Goal: Task Accomplishment & Management: Complete application form

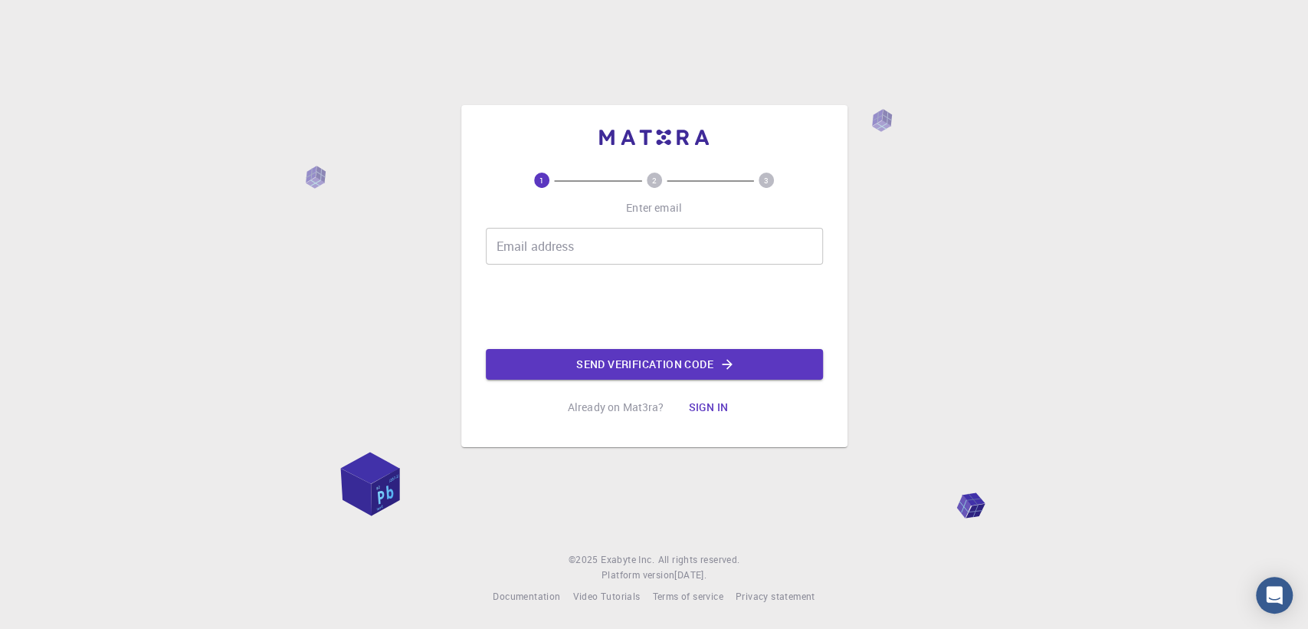
click at [546, 245] on input "Email address" at bounding box center [654, 246] width 337 height 37
type input "[PERSON_NAME][EMAIL_ADDRESS][DOMAIN_NAME]"
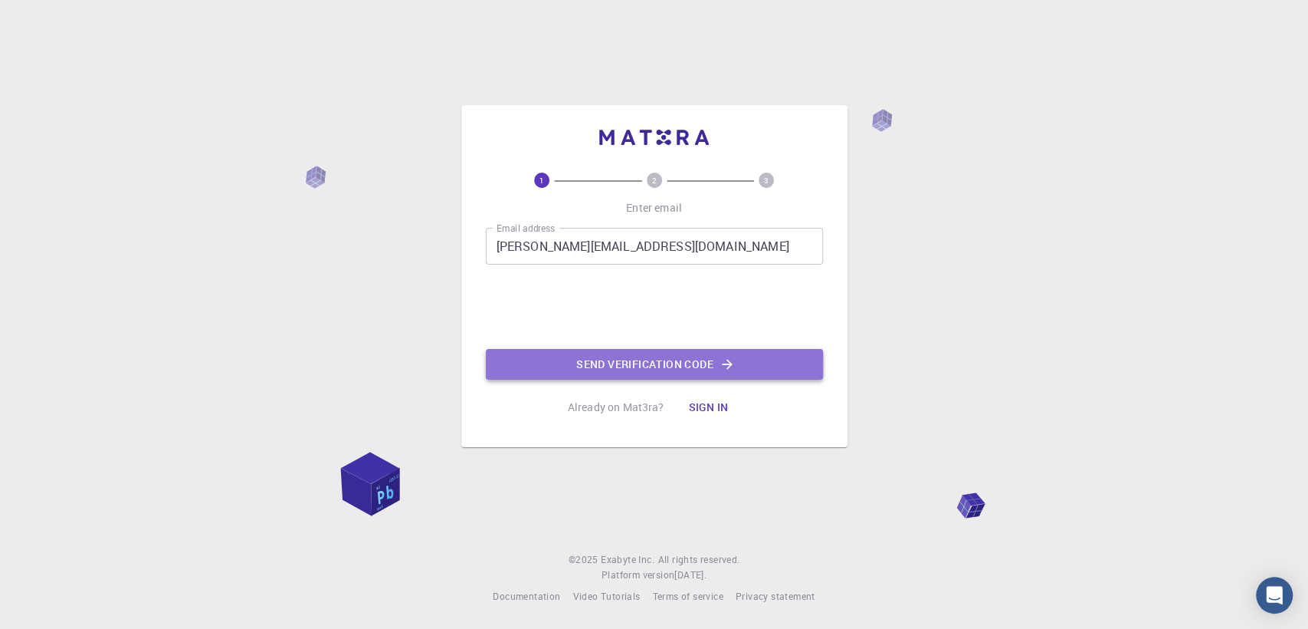
click at [657, 364] on button "Send verification code" at bounding box center [654, 364] width 337 height 31
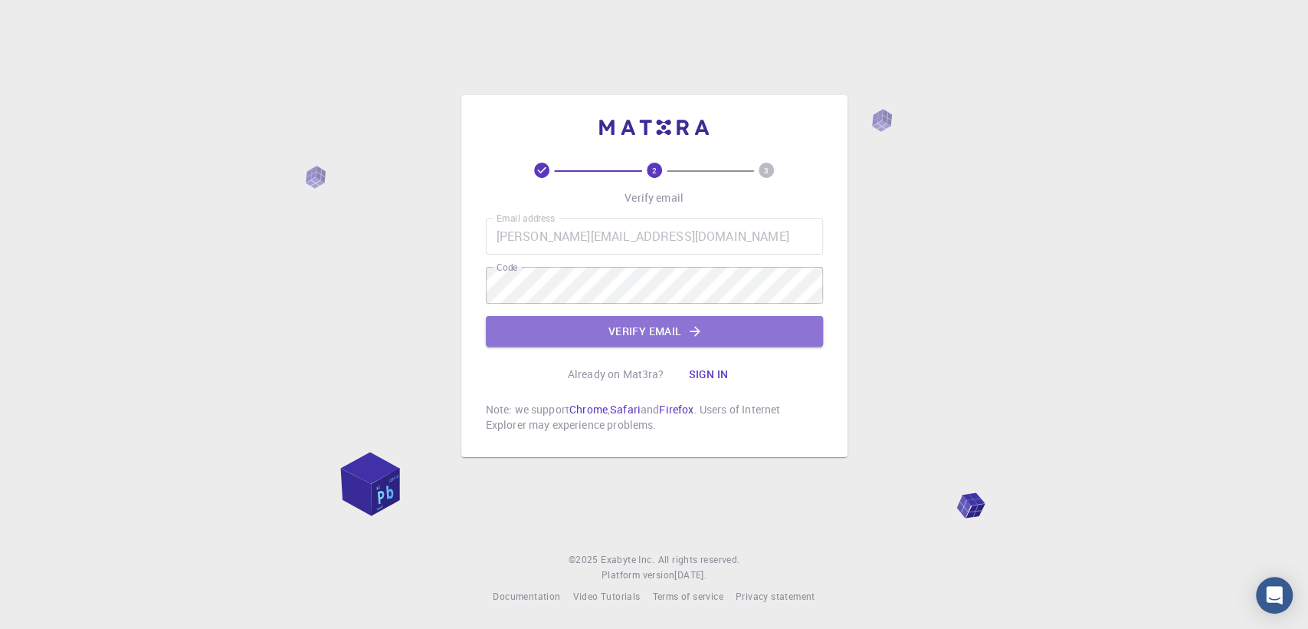
click at [675, 332] on button "Verify email" at bounding box center [654, 331] width 337 height 31
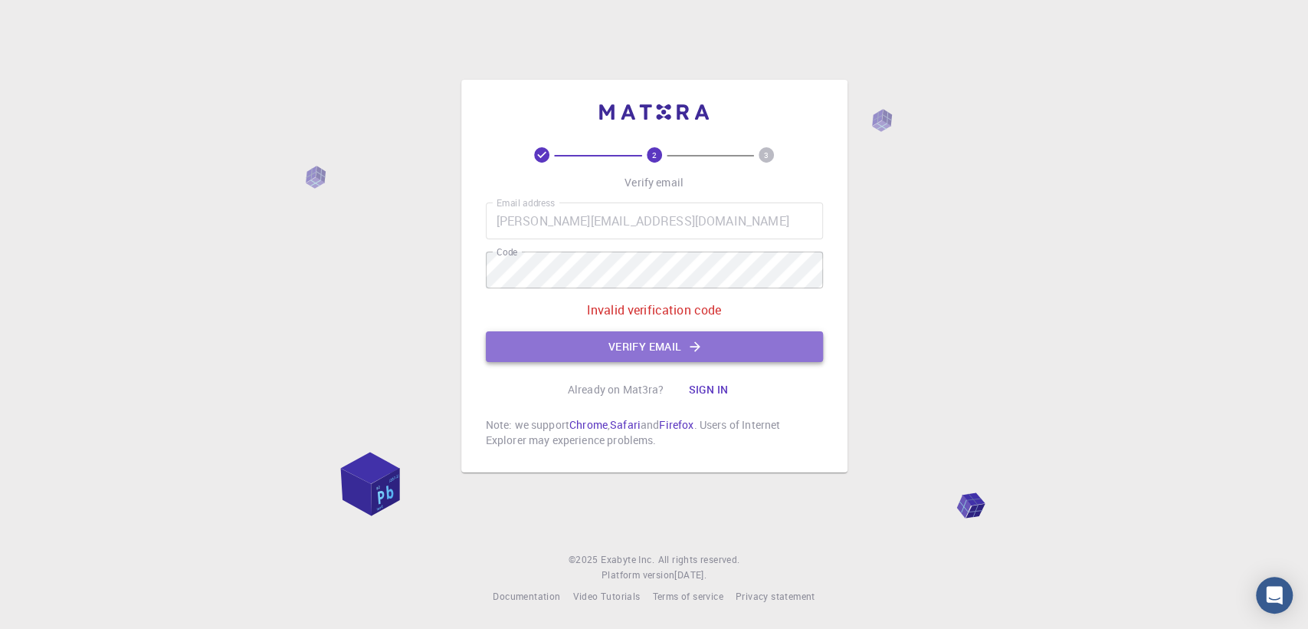
click at [645, 341] on button "Verify email" at bounding box center [654, 346] width 337 height 31
